Goal: Transaction & Acquisition: Purchase product/service

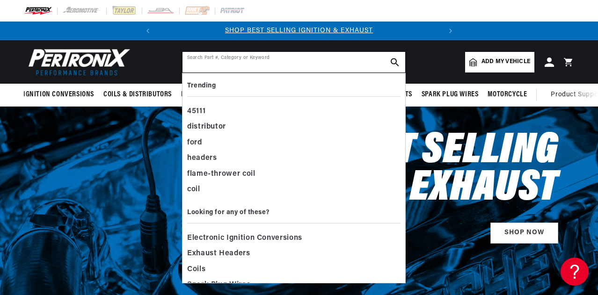
click at [243, 53] on input "text" at bounding box center [293, 62] width 223 height 21
click at [199, 109] on div "45111" at bounding box center [293, 112] width 213 height 16
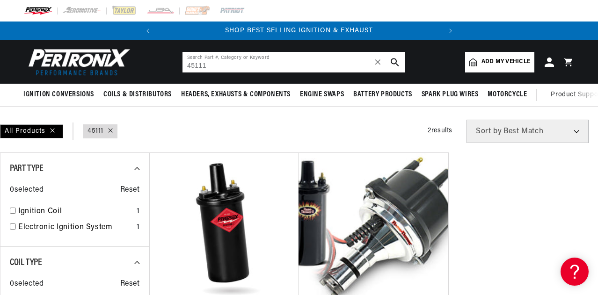
click at [196, 63] on input "45111" at bounding box center [293, 62] width 223 height 21
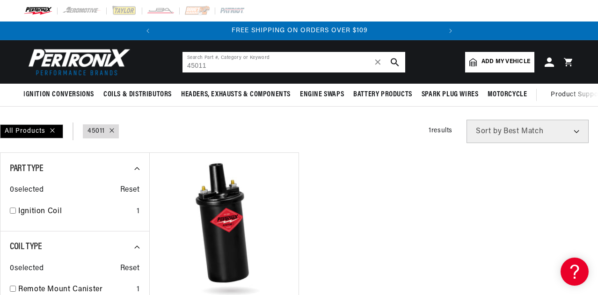
drag, startPoint x: 210, startPoint y: 65, endPoint x: 167, endPoint y: 59, distance: 43.1
click at [167, 59] on header "BETTER SEARCH RESULTS Add your vehicle's year, make, and model to find parts be…" at bounding box center [299, 61] width 598 height 43
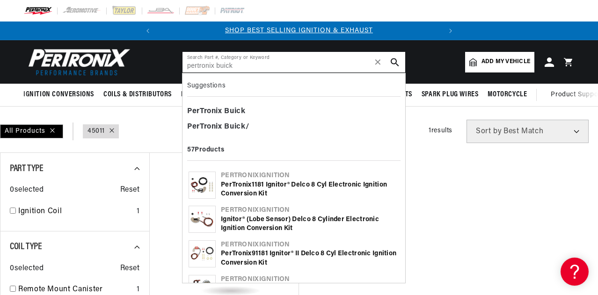
type input "pertronix buick"
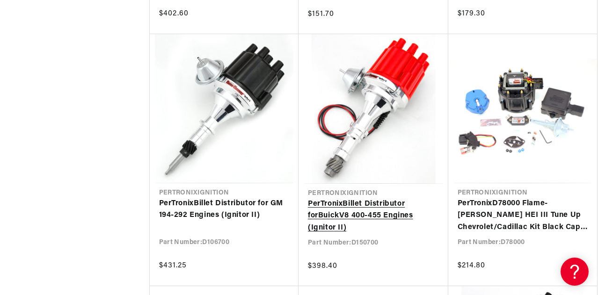
click at [352, 214] on link "PerTronix Billet Distributor for Buick V8 400-455 Engines (Ignitor II)" at bounding box center [373, 216] width 131 height 36
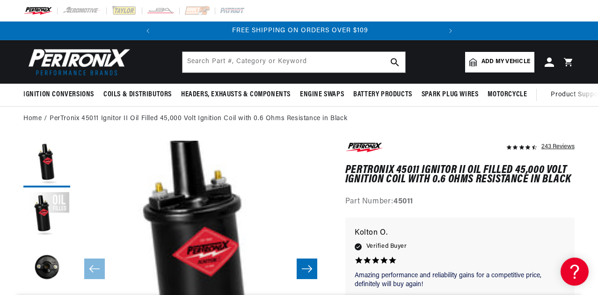
scroll to position [0, 283]
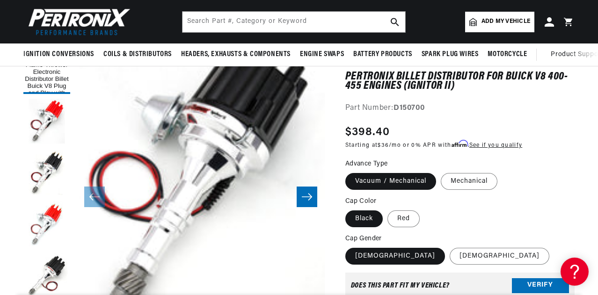
scroll to position [0, 283]
